Goal: Task Accomplishment & Management: Complete application form

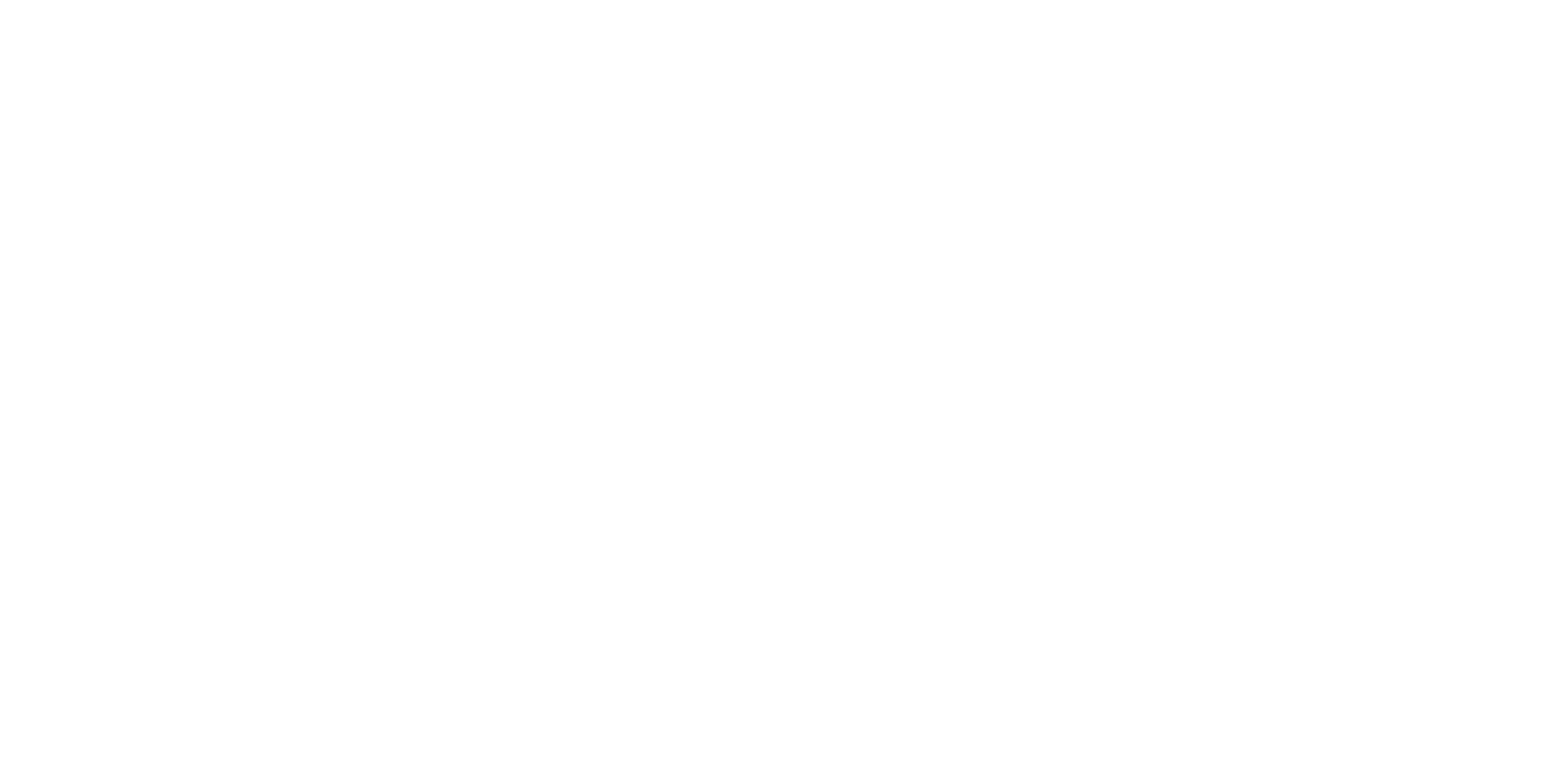
select select "*"
select select "**"
select select "****"
select select "*"
select select "**"
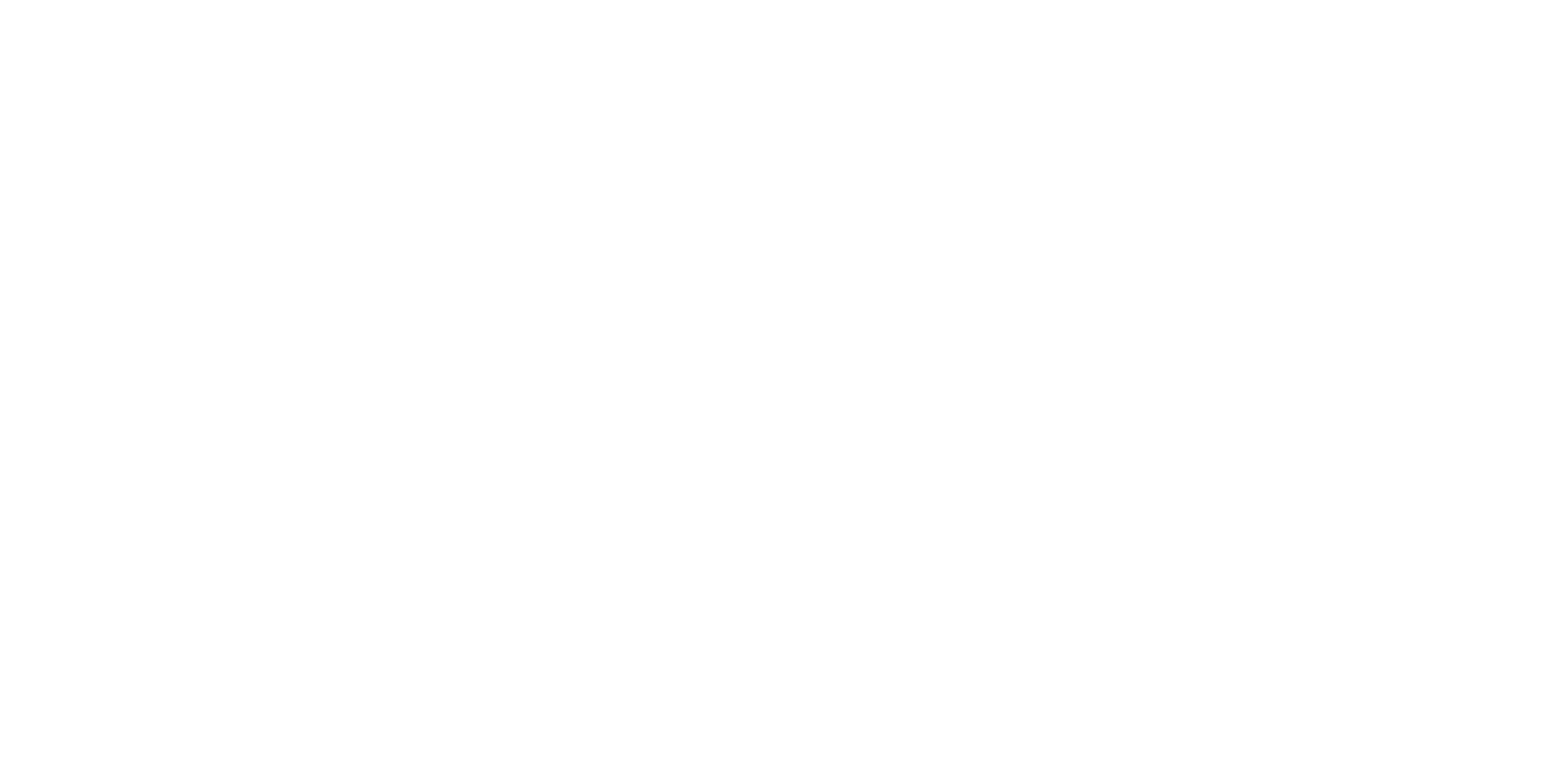
select select "****"
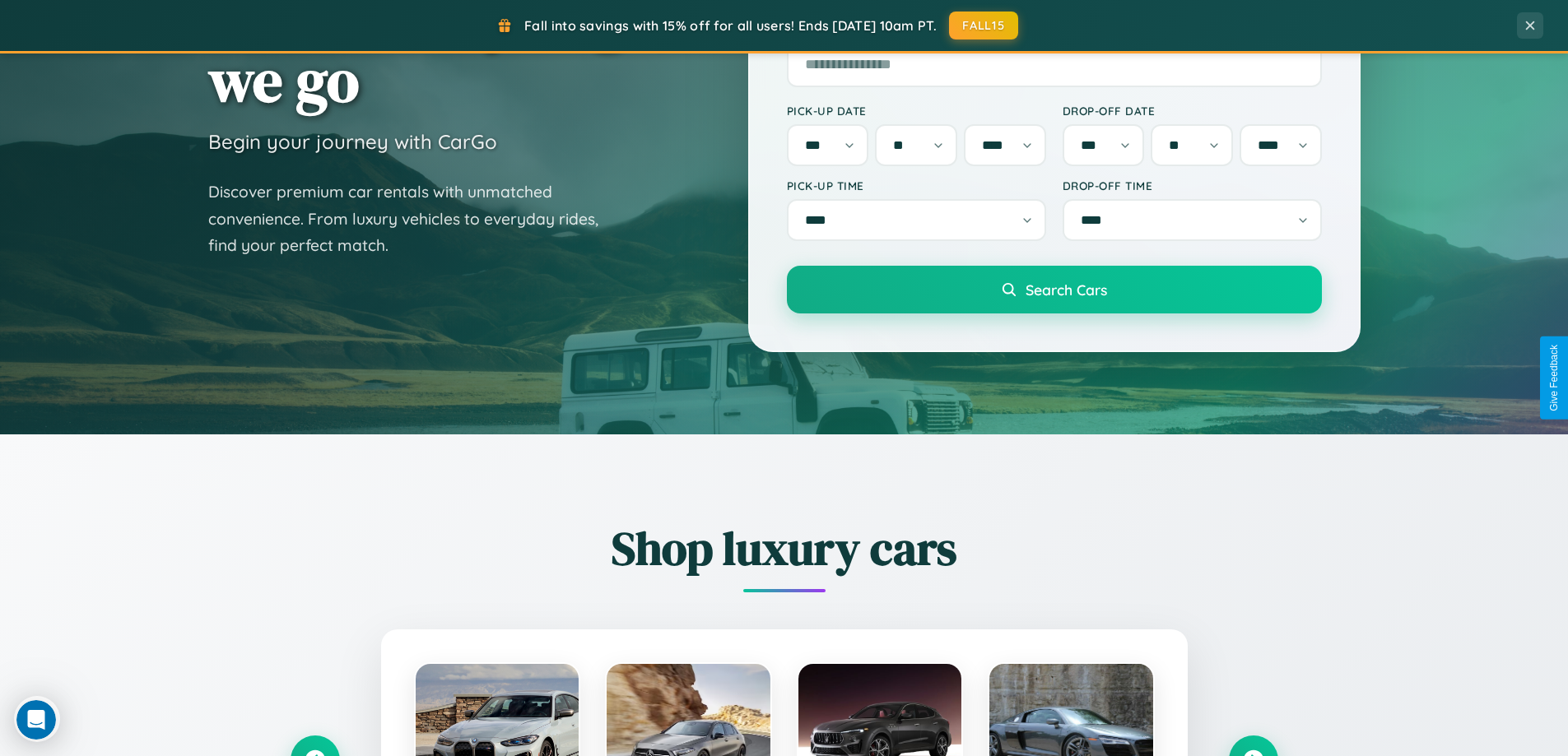
scroll to position [709, 0]
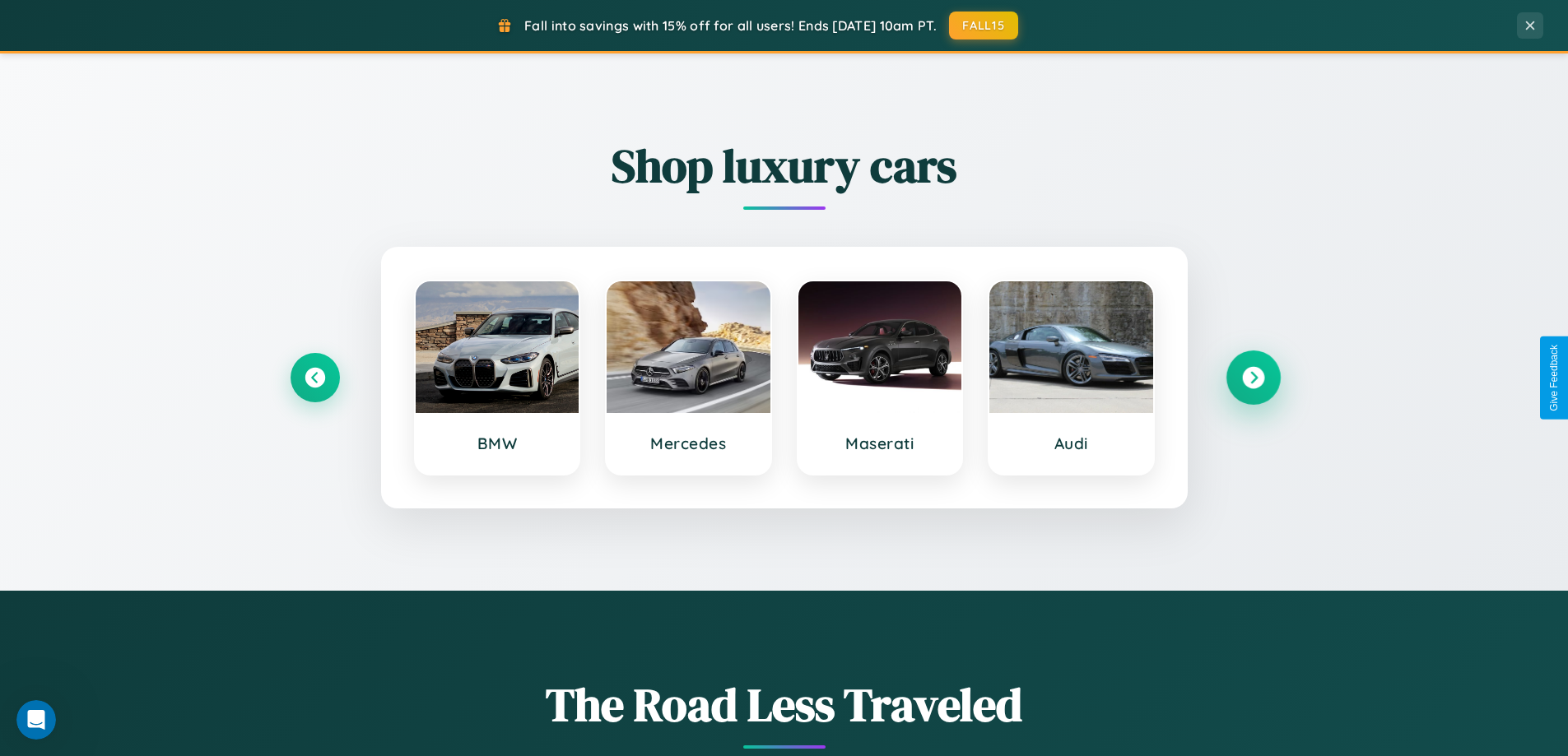
click at [1253, 378] on icon at bounding box center [1253, 378] width 23 height 23
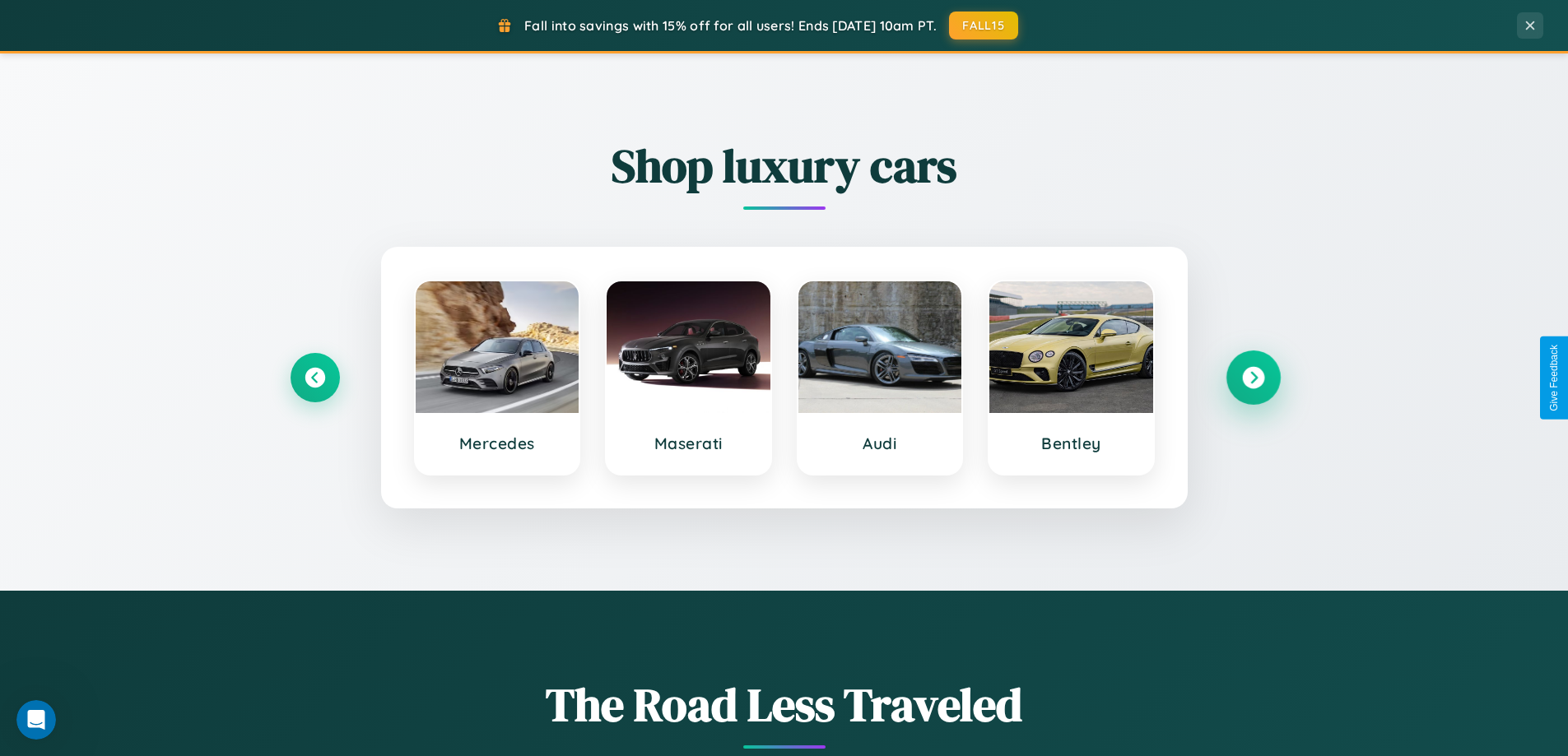
click at [1253, 378] on icon at bounding box center [1253, 378] width 23 height 23
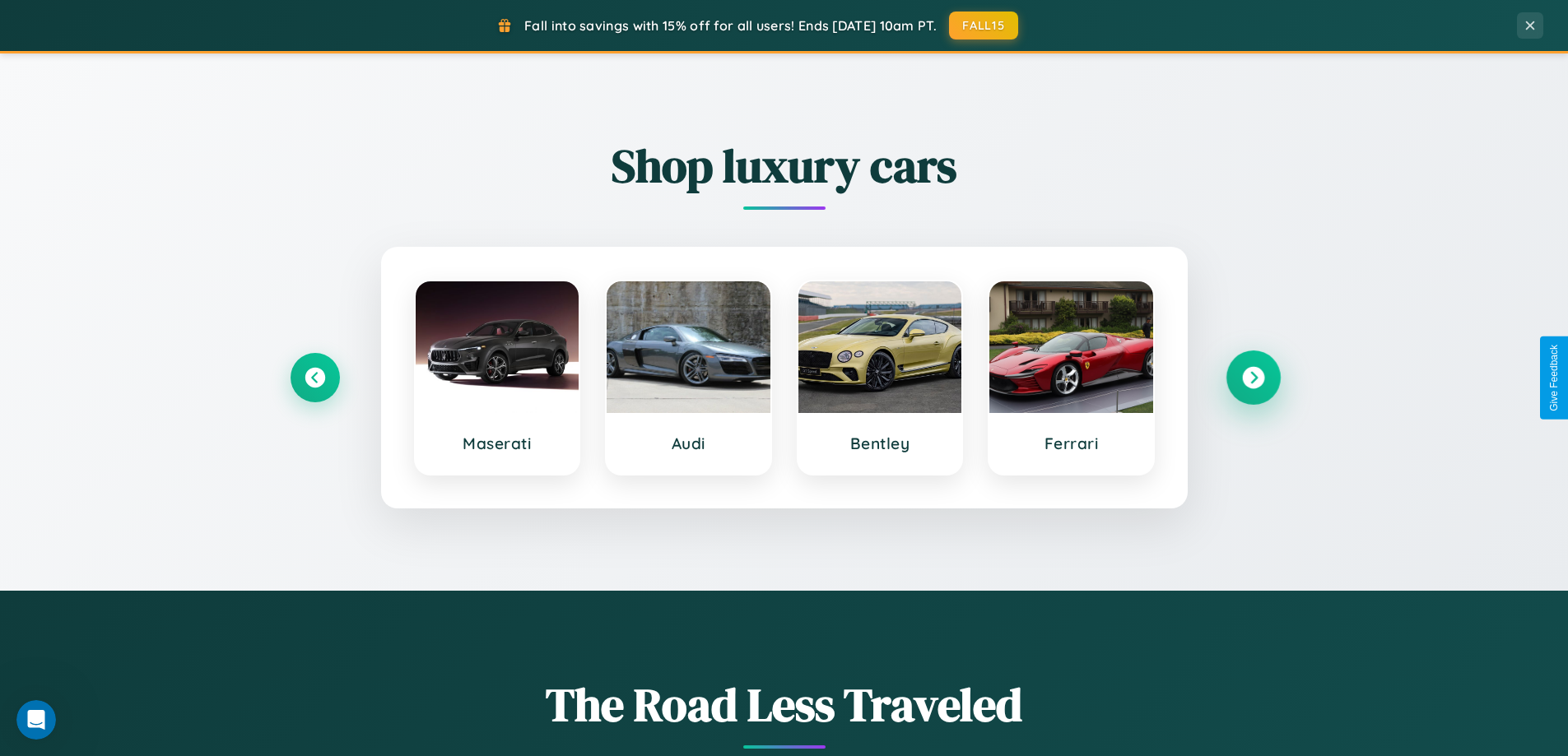
click at [1253, 378] on icon at bounding box center [1253, 378] width 23 height 23
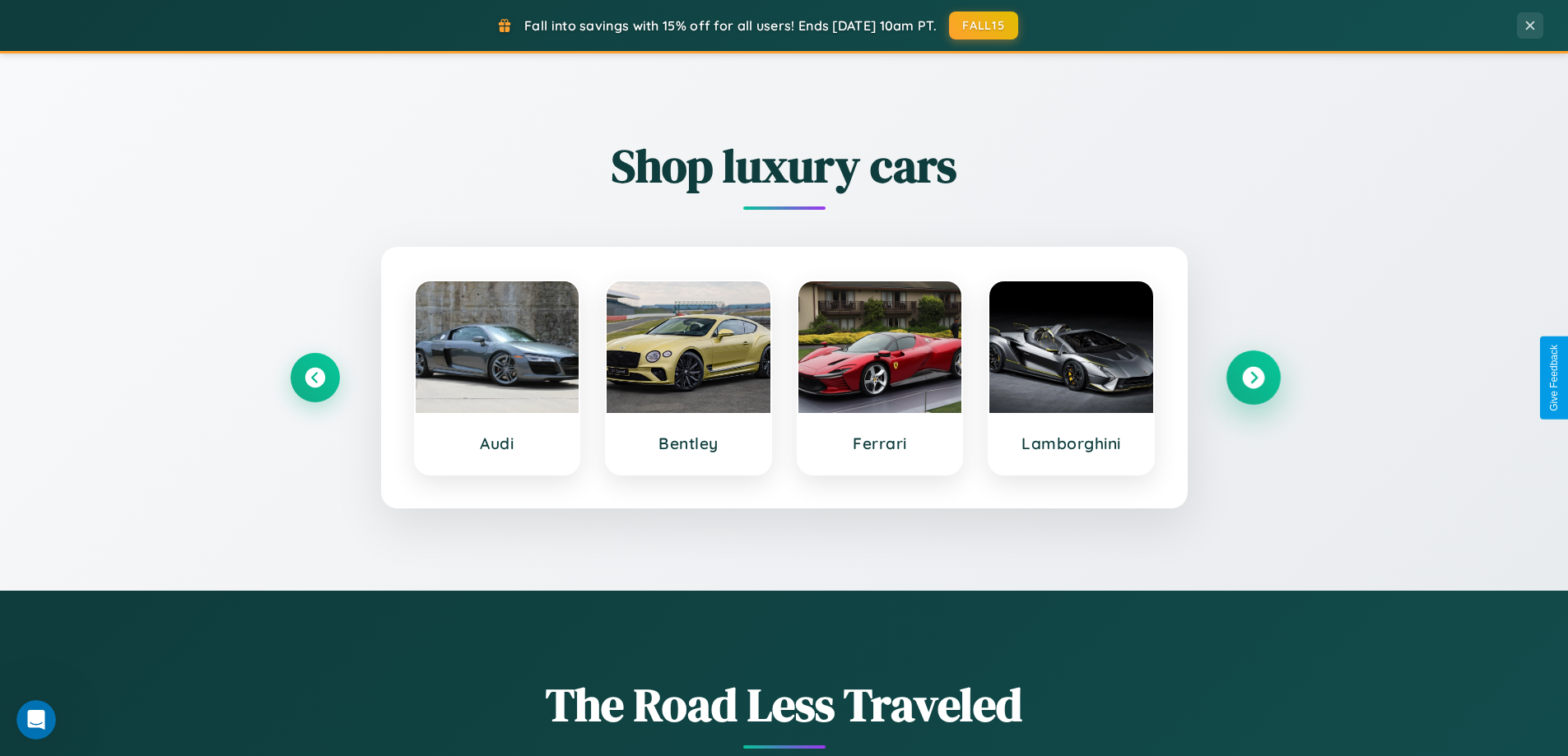
click at [1253, 378] on icon at bounding box center [1253, 378] width 23 height 23
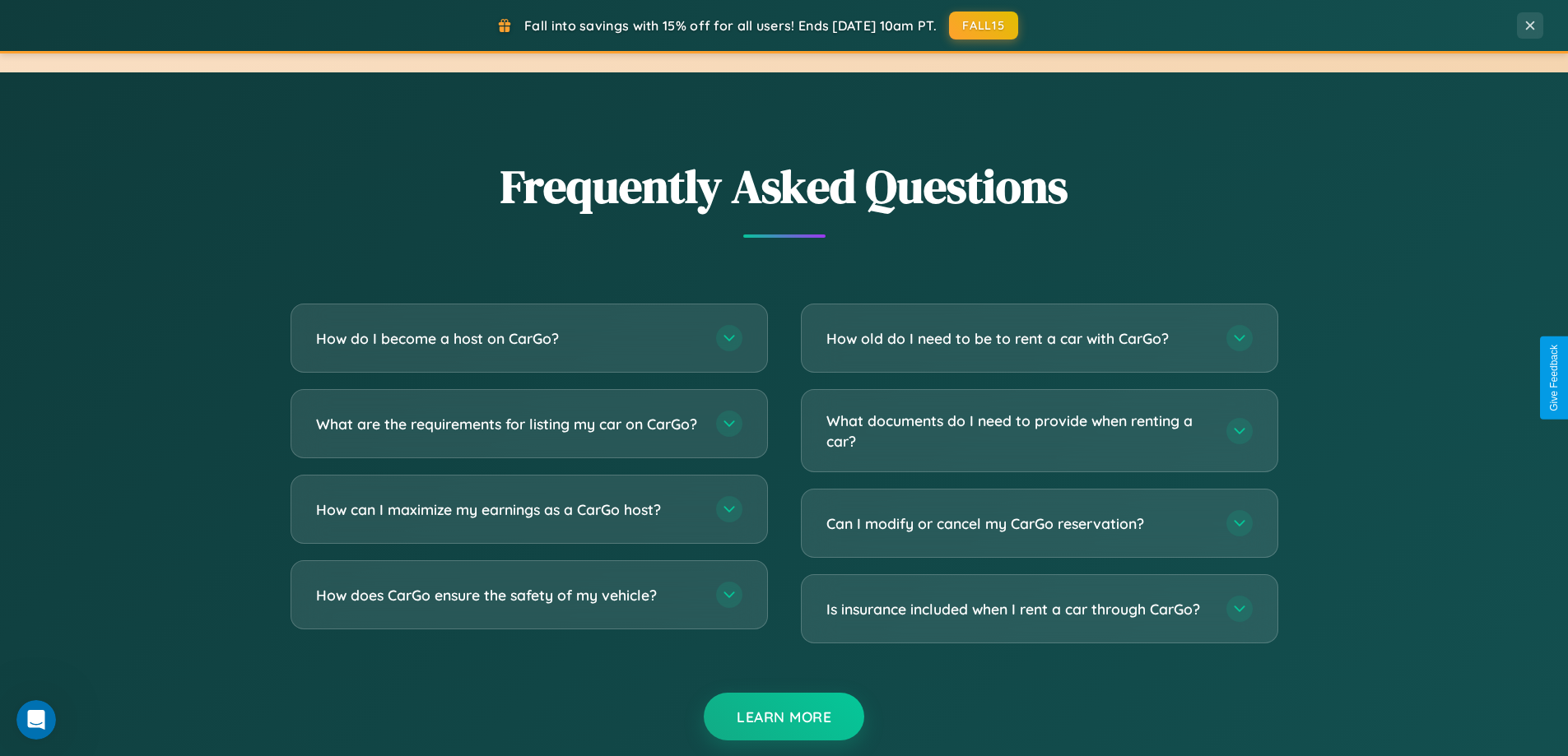
scroll to position [3187, 0]
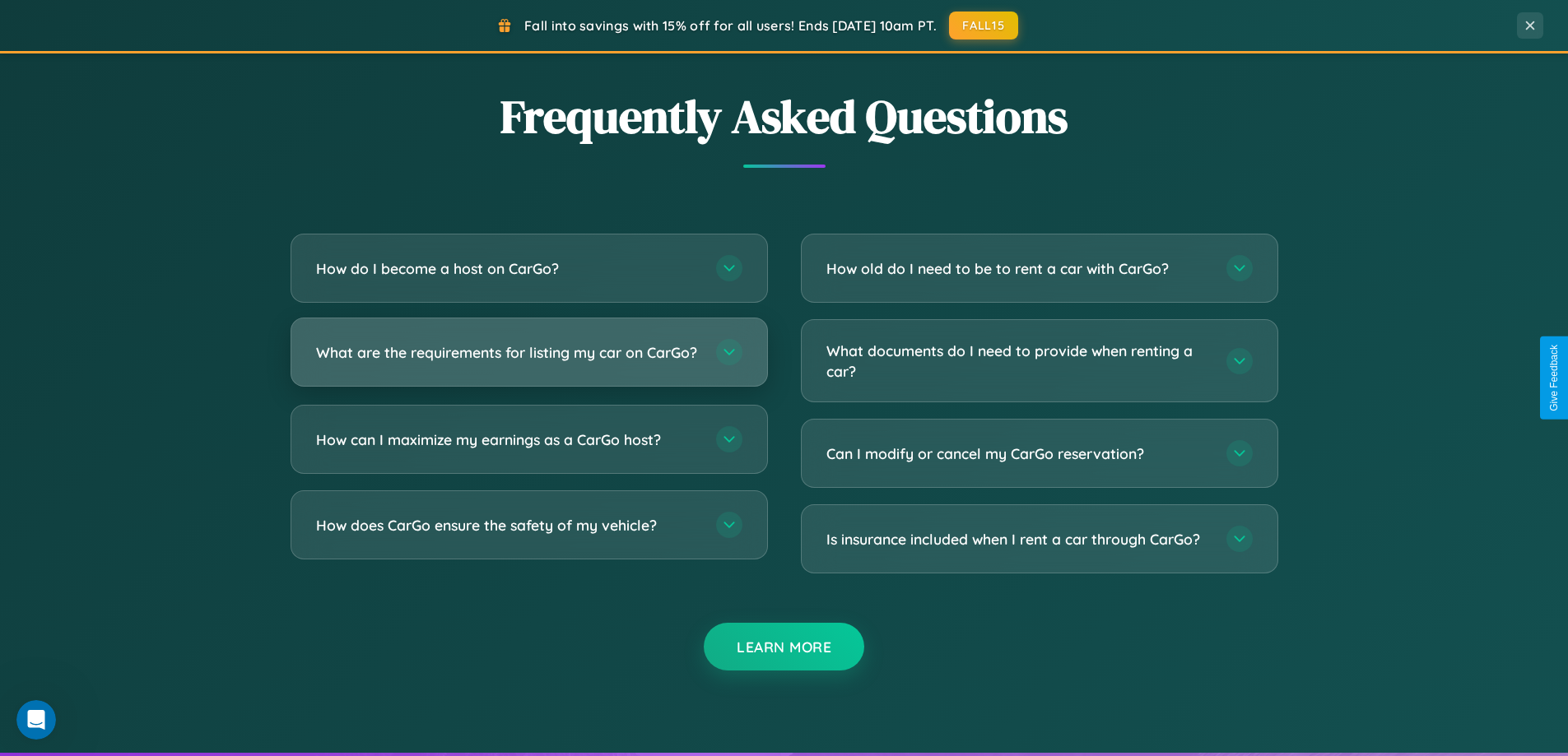
click at [528, 359] on h3 "What are the requirements for listing my car on CarGo?" at bounding box center [508, 352] width 384 height 21
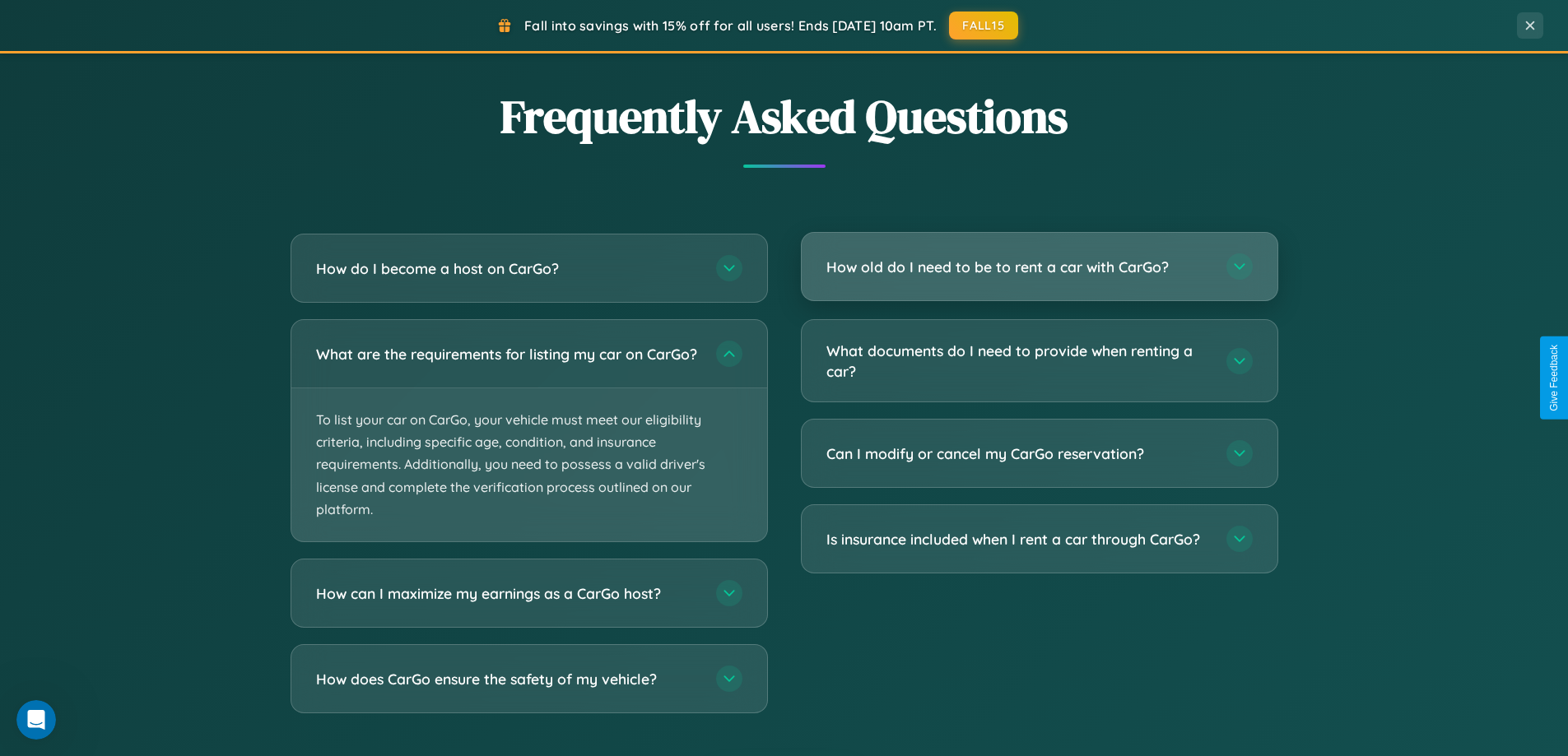
click at [1039, 266] on h3 "How old do I need to be to rent a car with CarGo?" at bounding box center [1018, 266] width 384 height 21
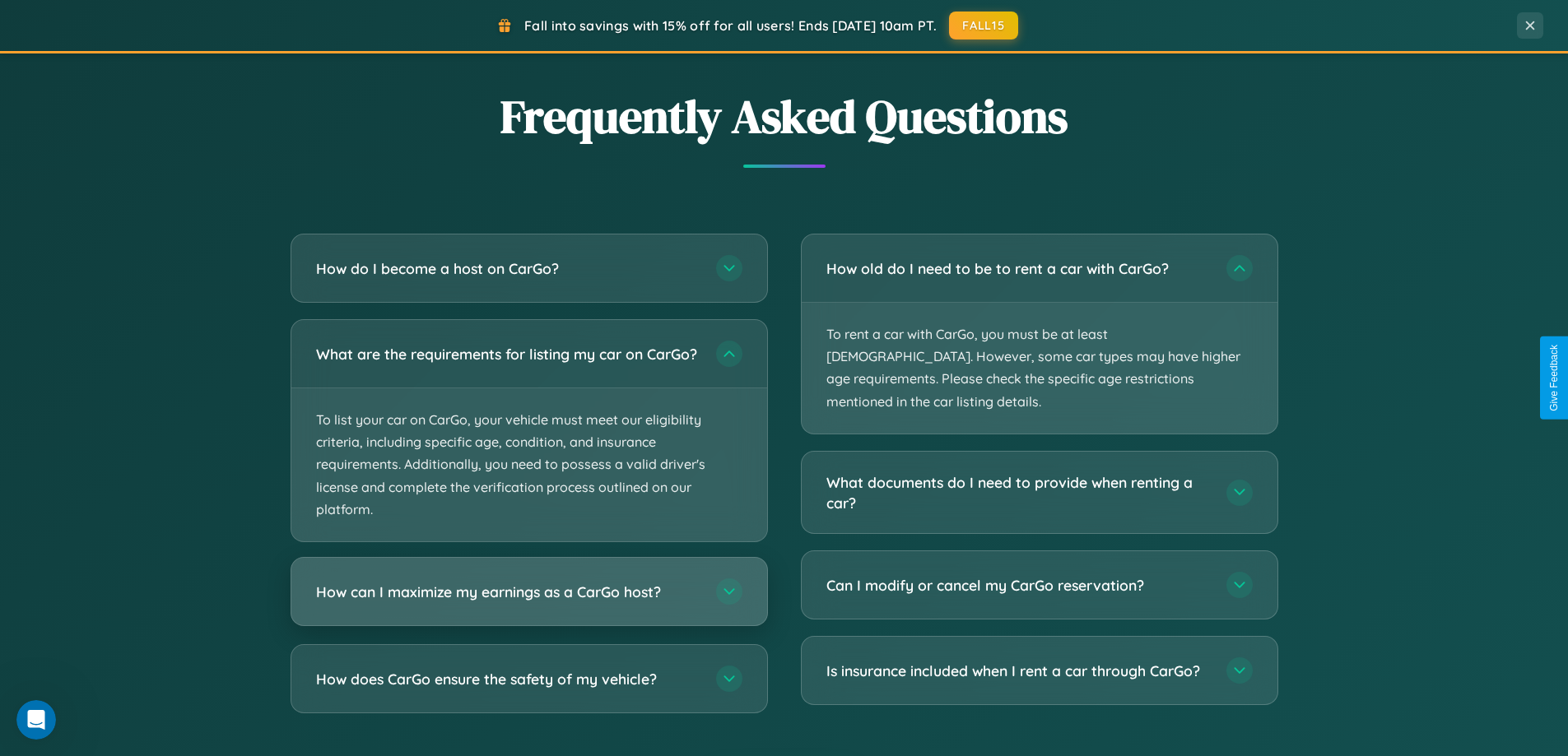
click at [528, 602] on h3 "How can I maximize my earnings as a CarGo host?" at bounding box center [508, 592] width 384 height 21
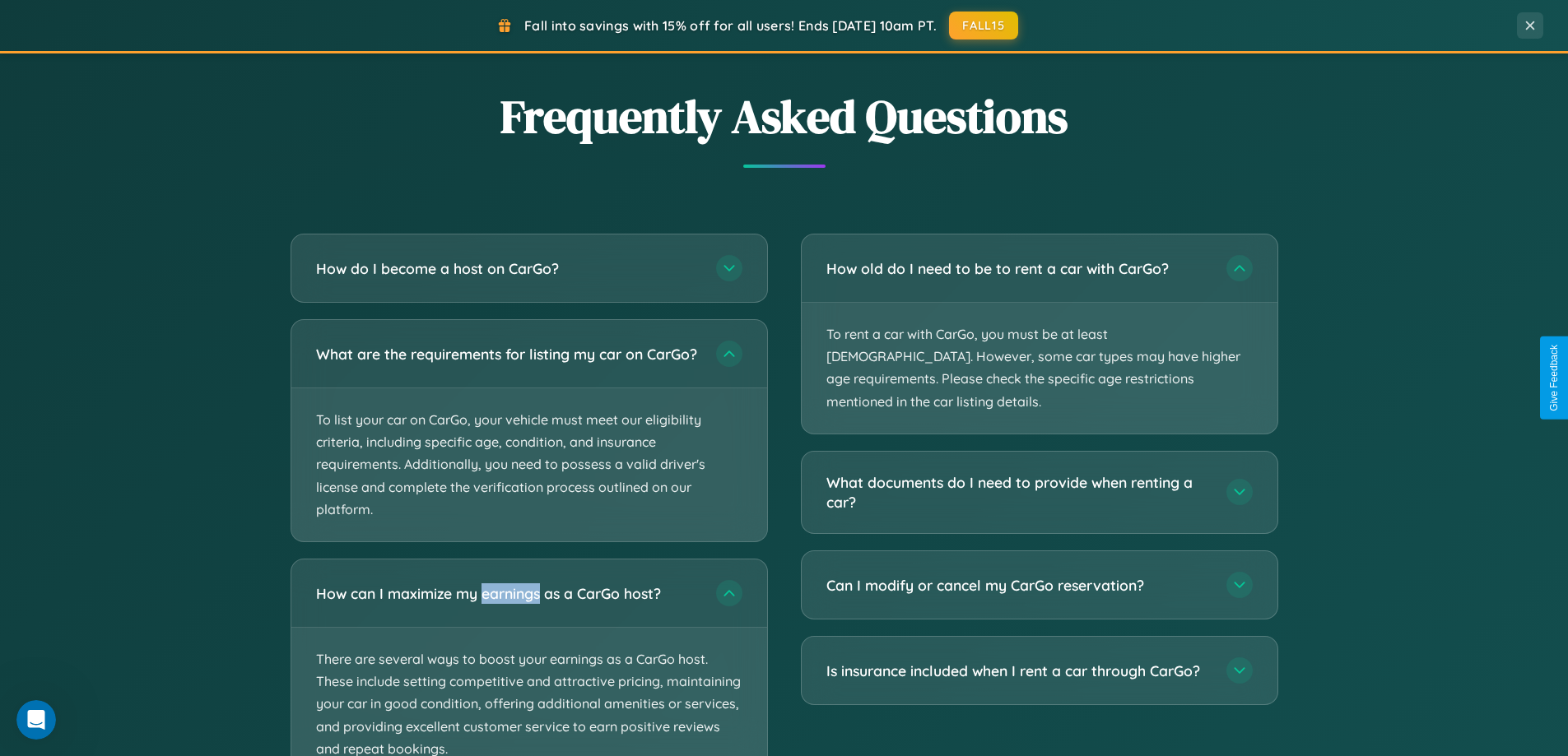
scroll to position [3312, 0]
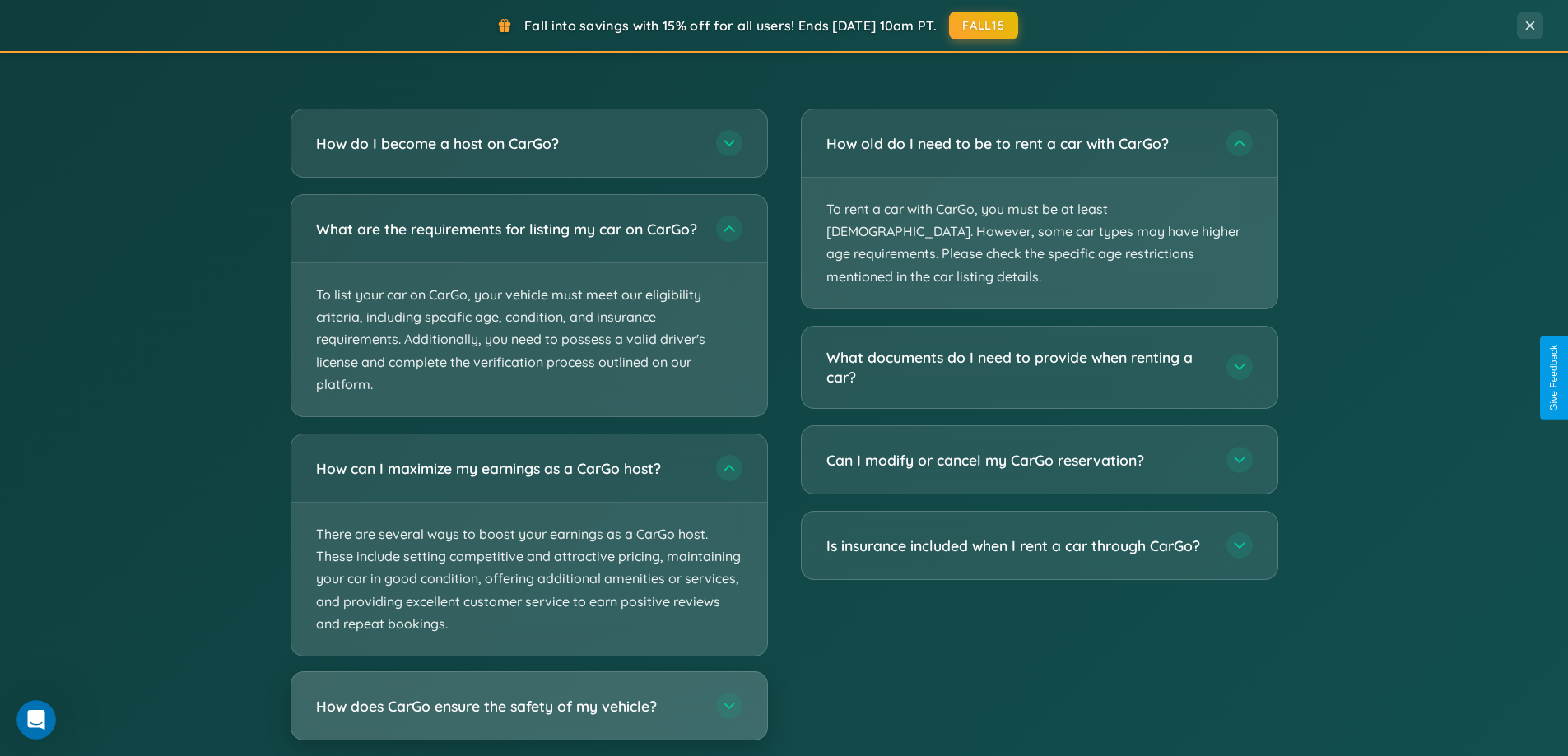
click at [528, 717] on h3 "How does CarGo ensure the safety of my vehicle?" at bounding box center [508, 706] width 384 height 21
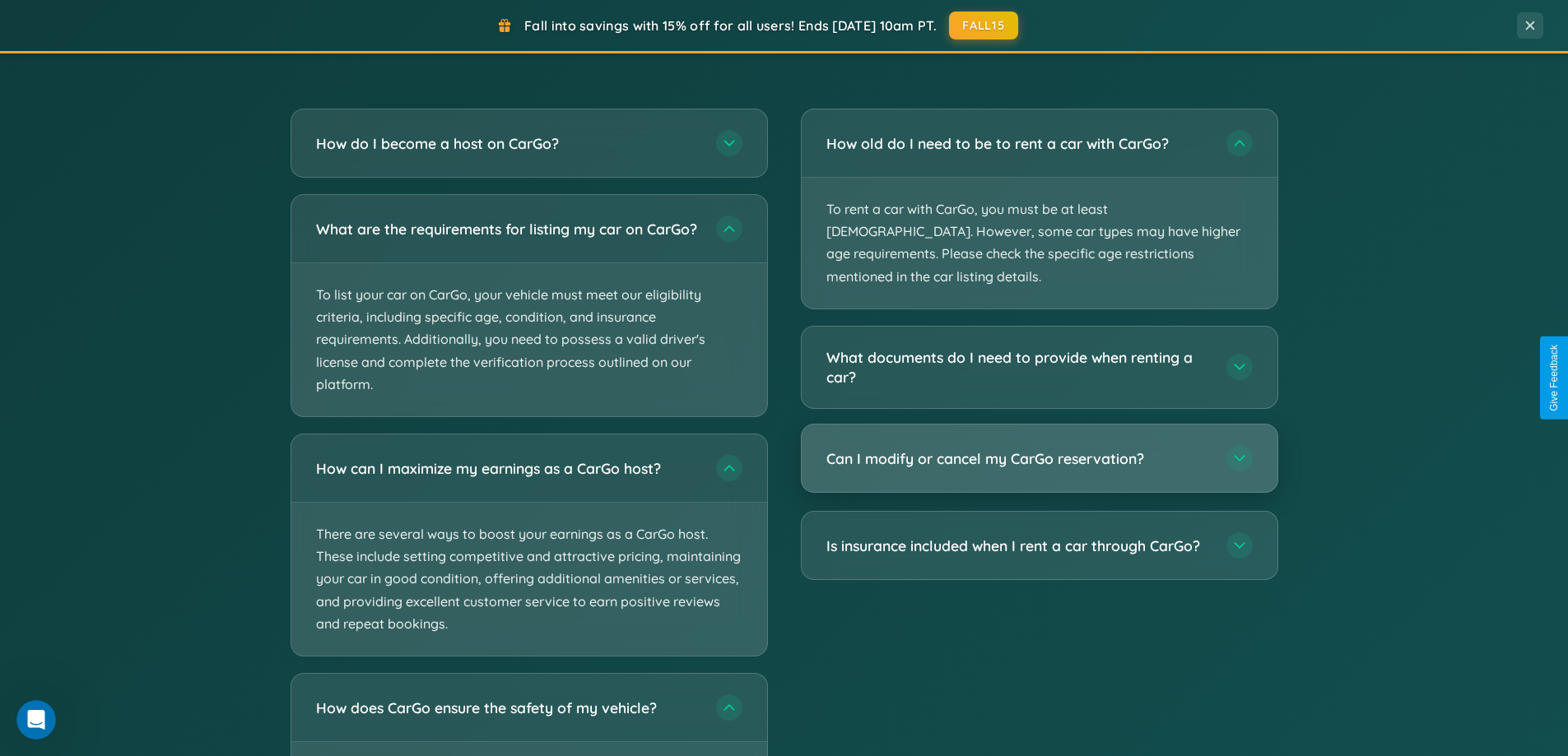
click at [1039, 449] on h3 "Can I modify or cancel my CarGo reservation?" at bounding box center [1018, 459] width 384 height 21
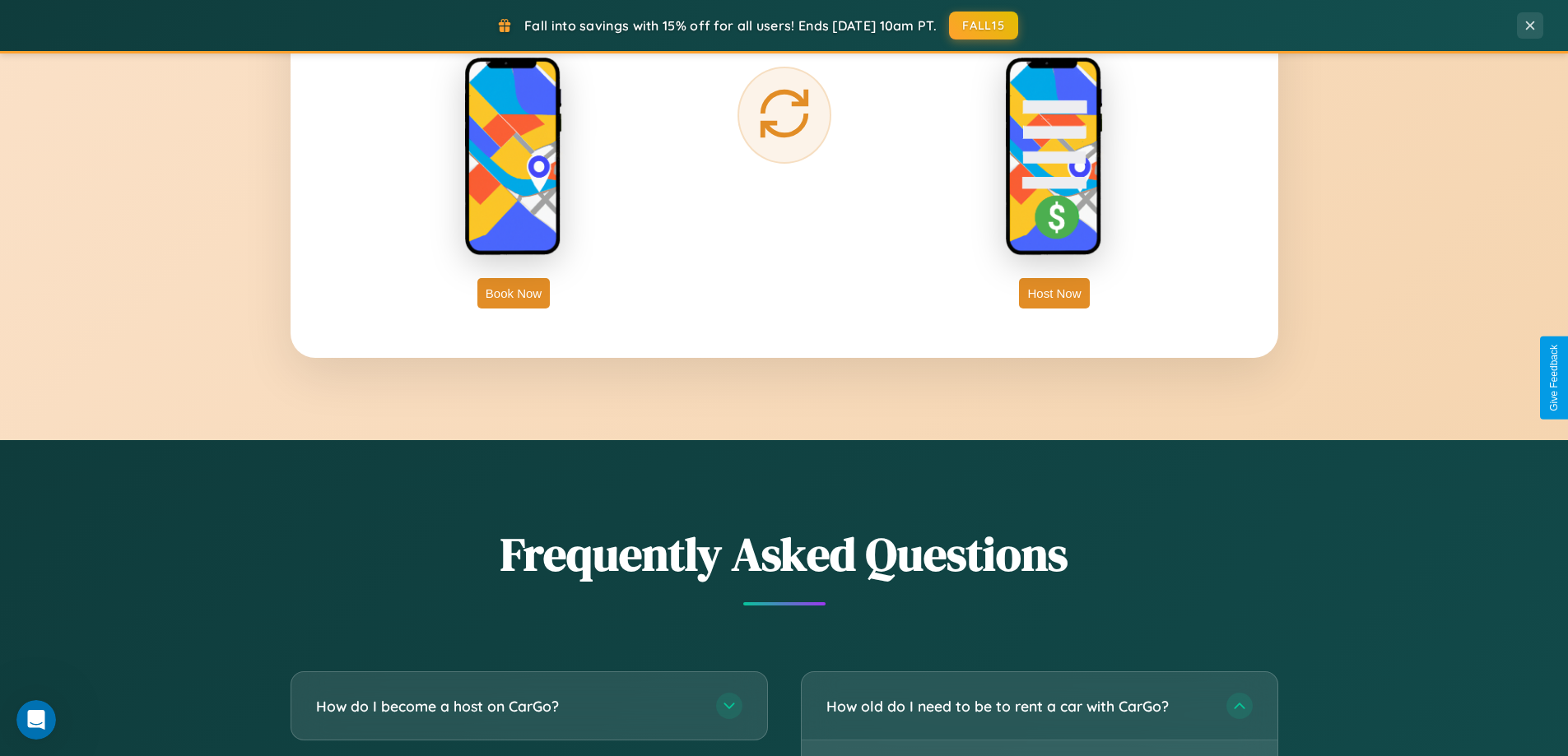
scroll to position [2665, 0]
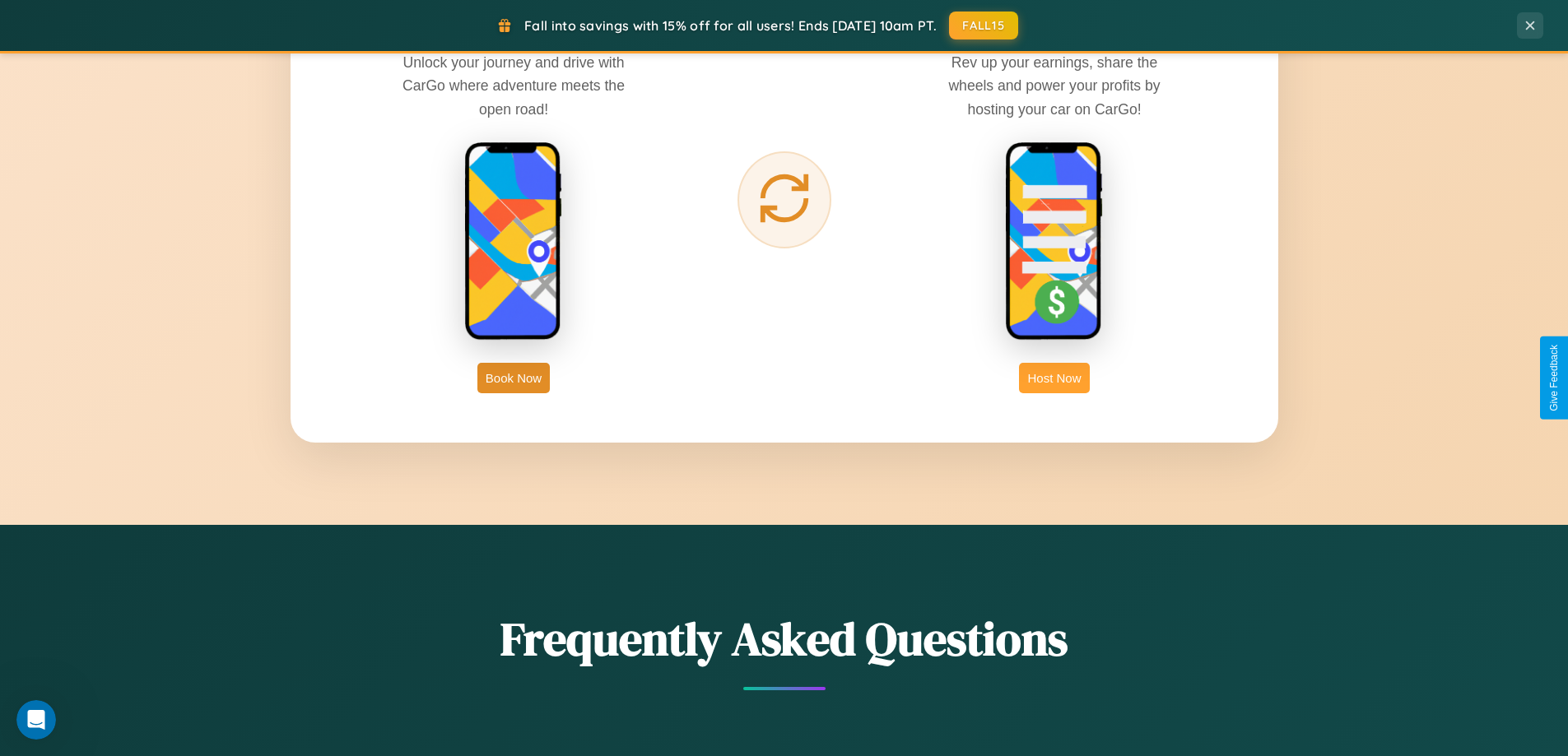
click at [1054, 378] on button "Host Now" at bounding box center [1053, 378] width 70 height 31
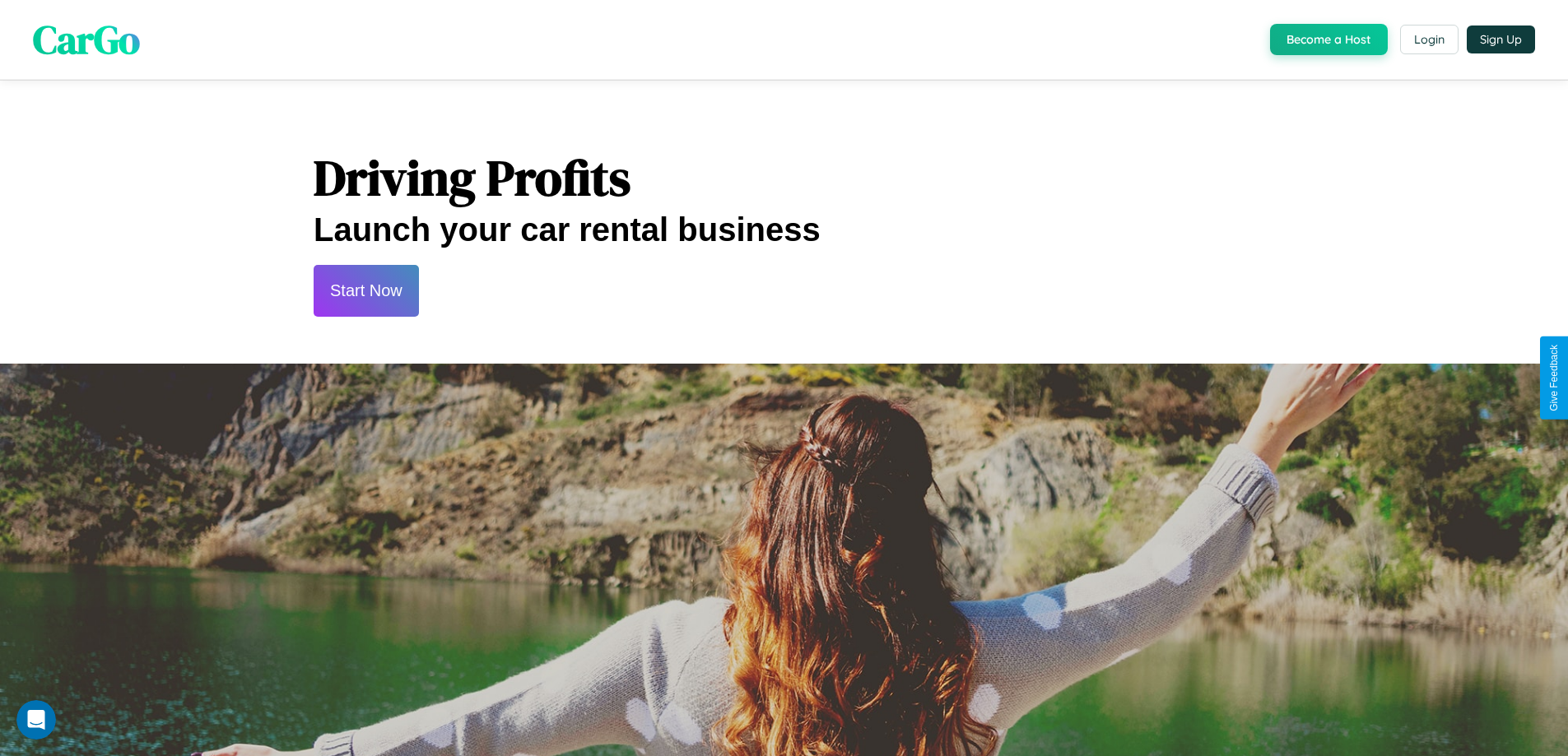
click at [366, 291] on button "Start Now" at bounding box center [366, 290] width 106 height 51
